Goal: Information Seeking & Learning: Learn about a topic

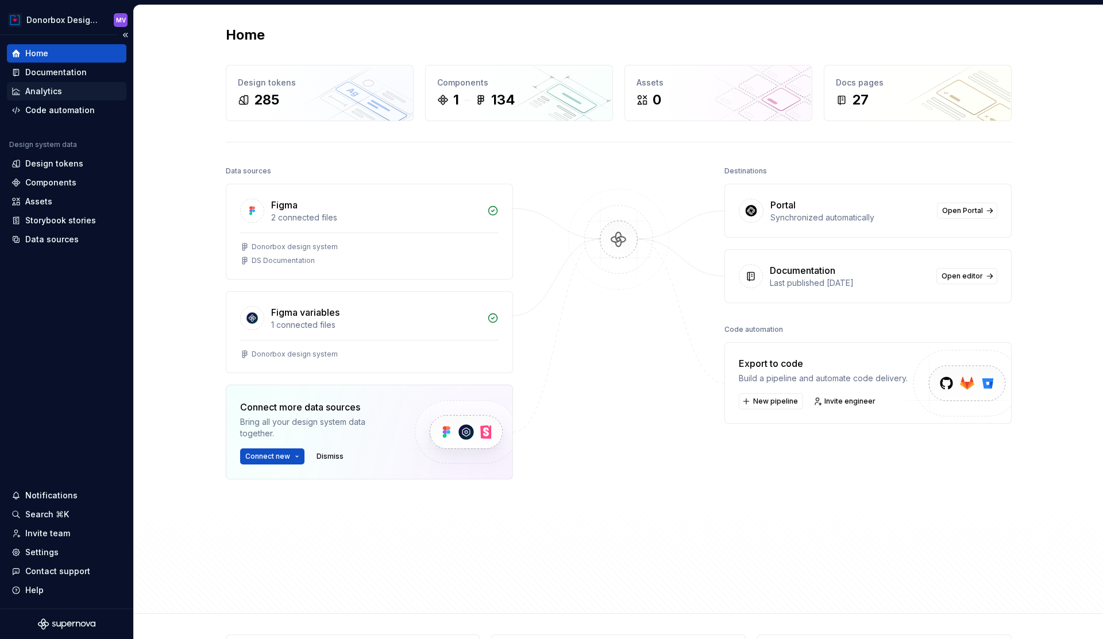
click at [38, 87] on div "Analytics" at bounding box center [43, 91] width 37 height 11
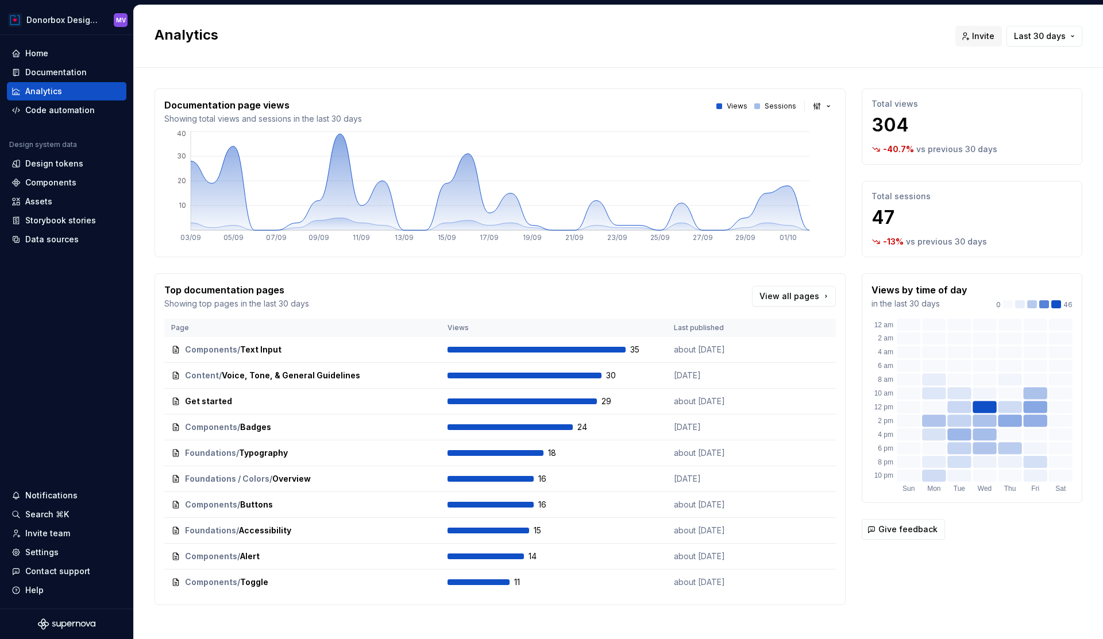
scroll to position [10, 0]
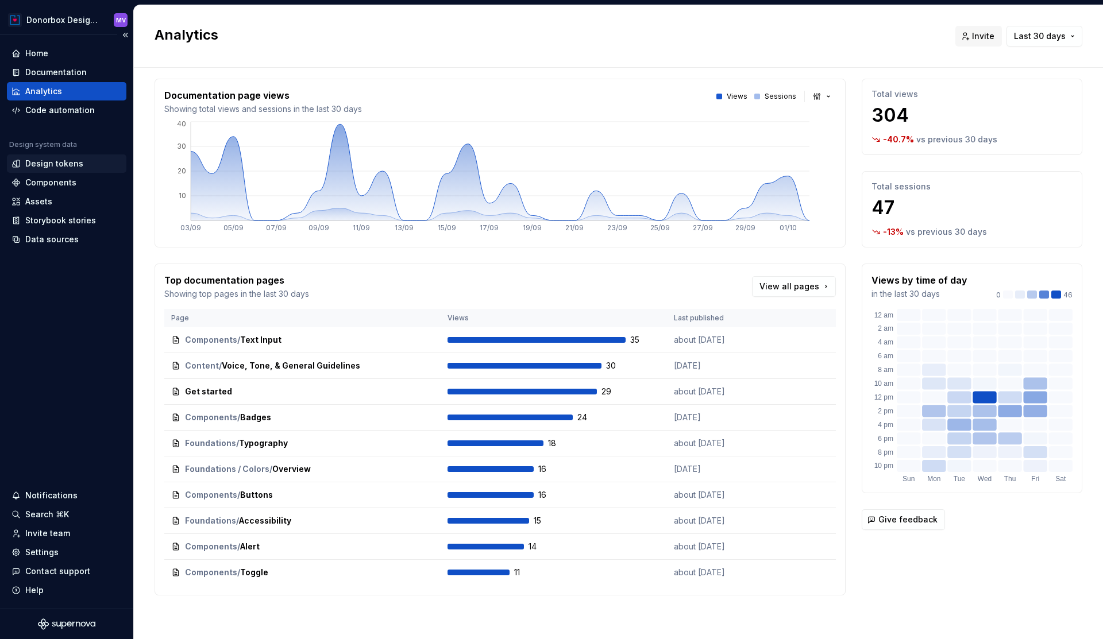
click at [52, 160] on div "Design tokens" at bounding box center [54, 163] width 58 height 11
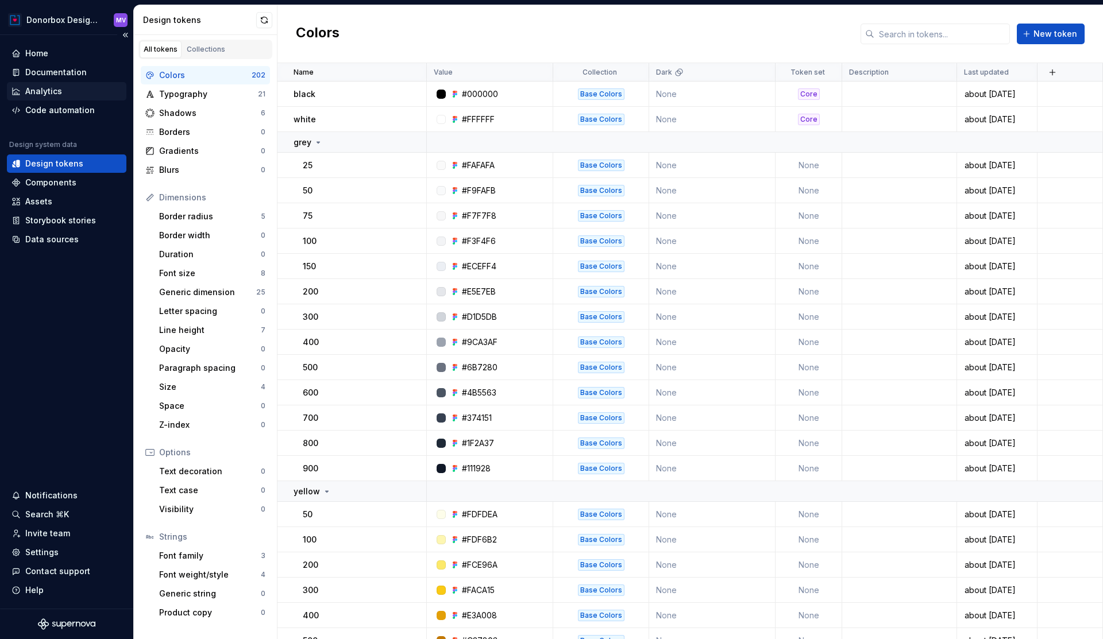
click at [41, 88] on div "Analytics" at bounding box center [43, 91] width 37 height 11
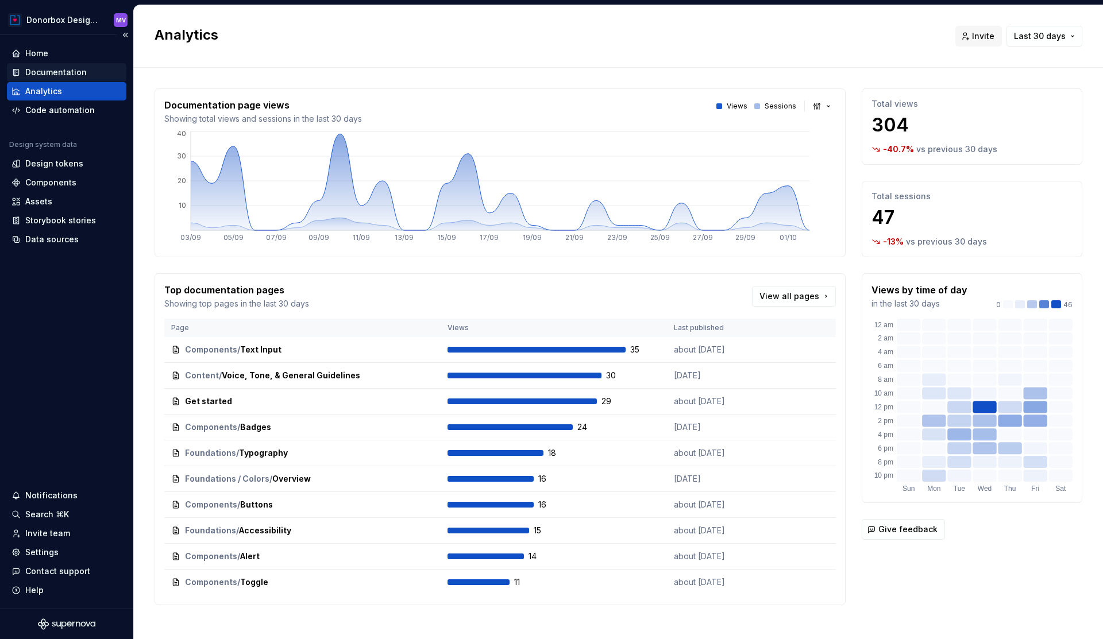
click at [64, 71] on div "Documentation" at bounding box center [55, 72] width 61 height 11
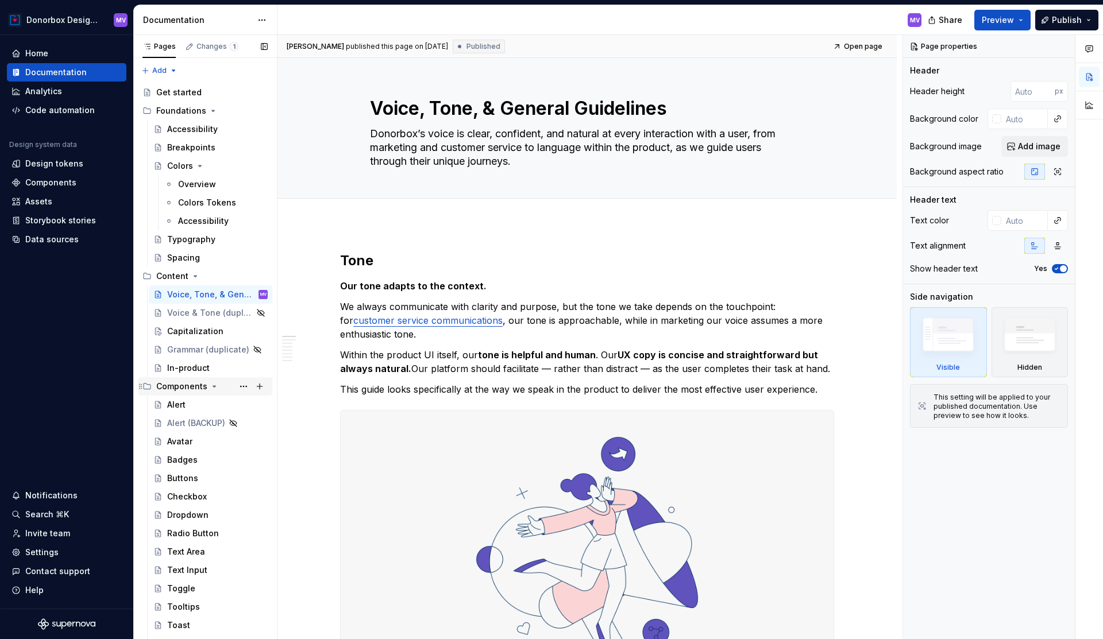
scroll to position [11, 0]
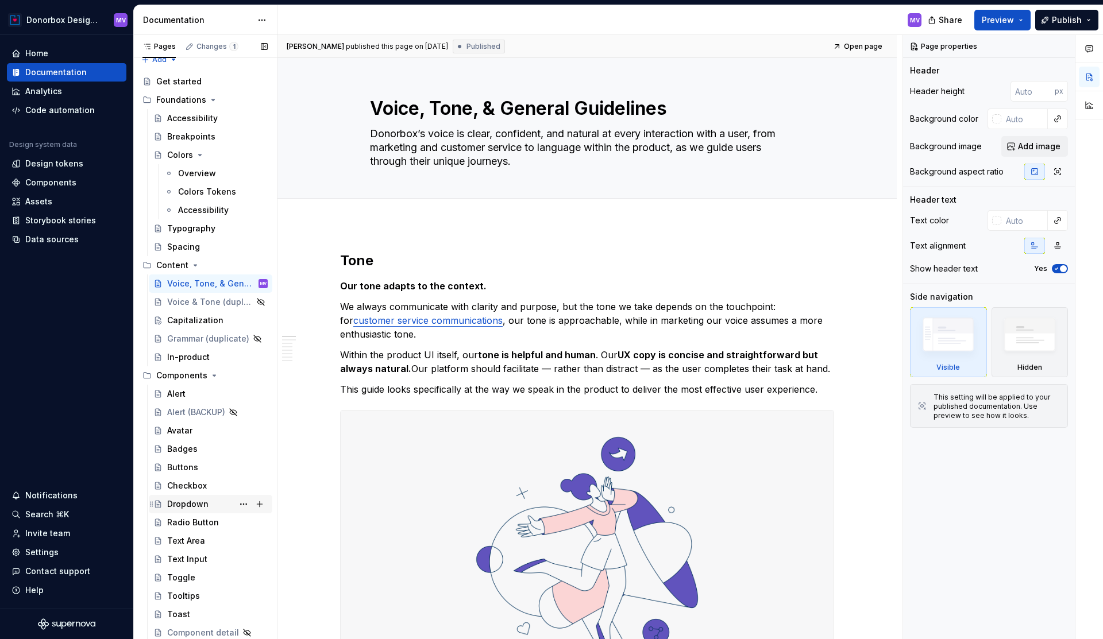
click at [198, 504] on div "Dropdown" at bounding box center [187, 504] width 41 height 11
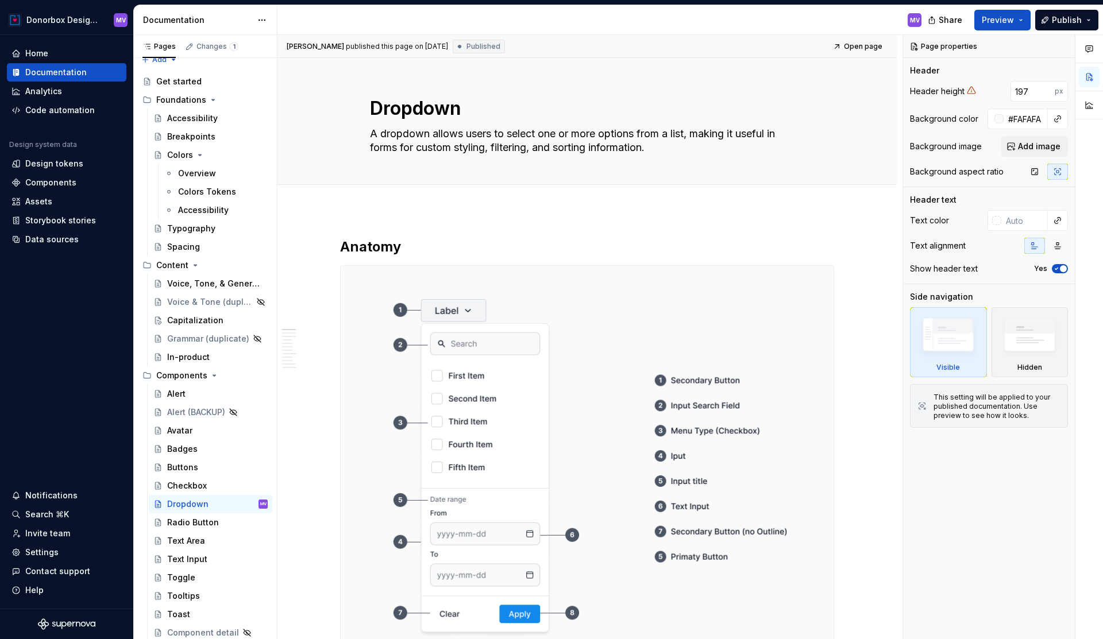
type textarea "*"
